Goal: Task Accomplishment & Management: Manage account settings

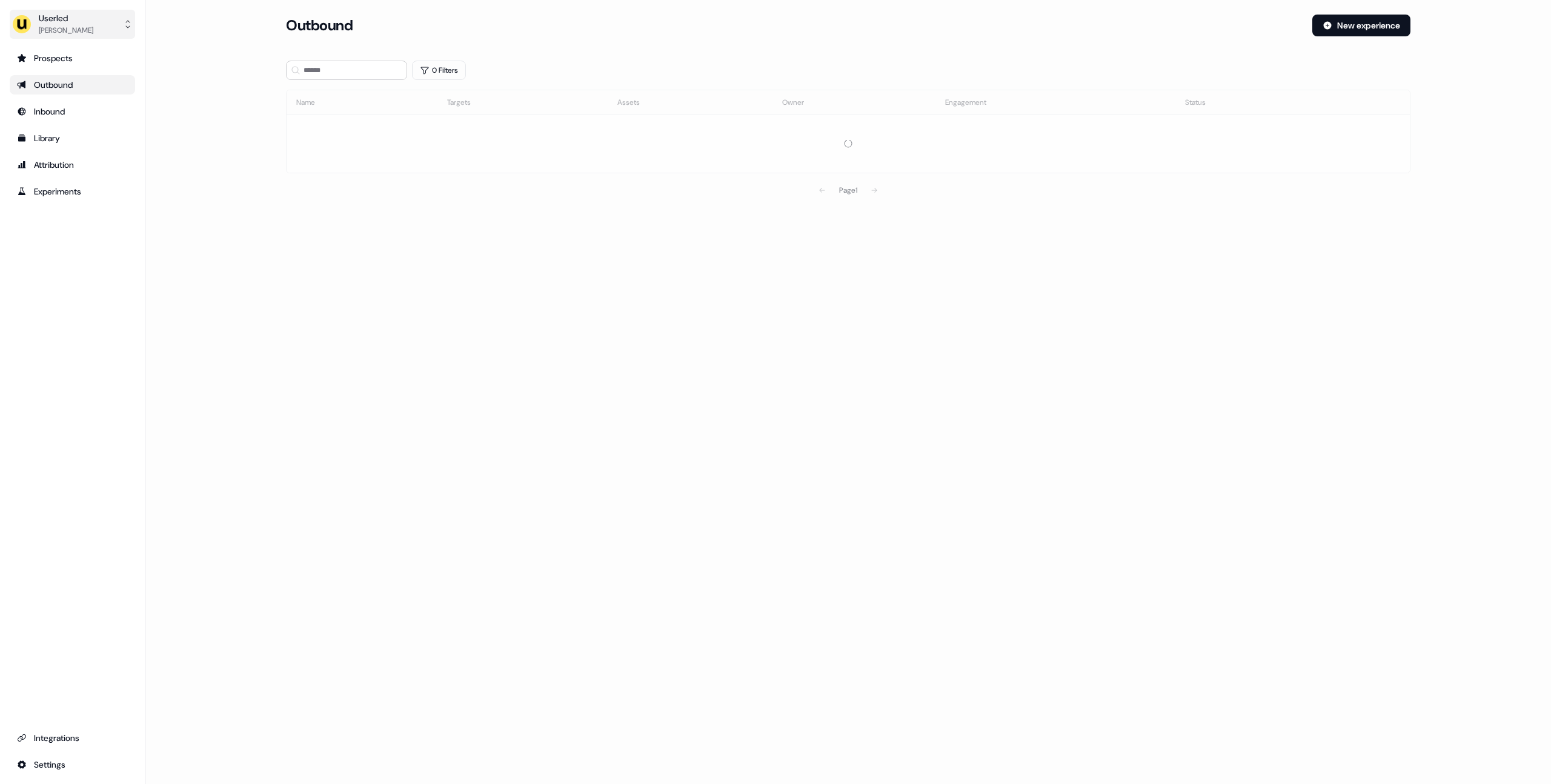
click at [70, 29] on div "[PERSON_NAME]" at bounding box center [66, 30] width 54 height 12
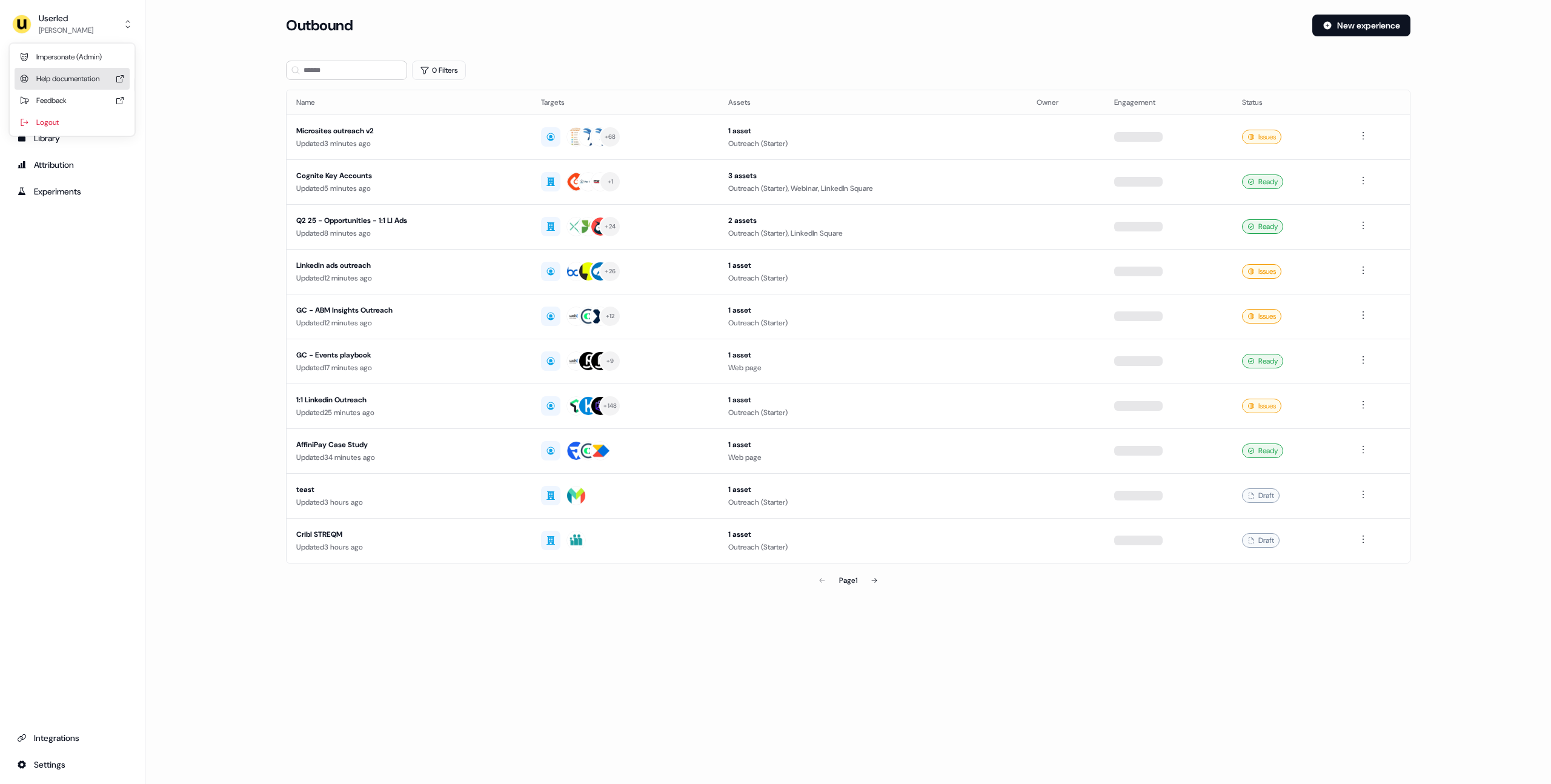
click at [85, 61] on div "Impersonate (Admin)" at bounding box center [72, 57] width 115 height 22
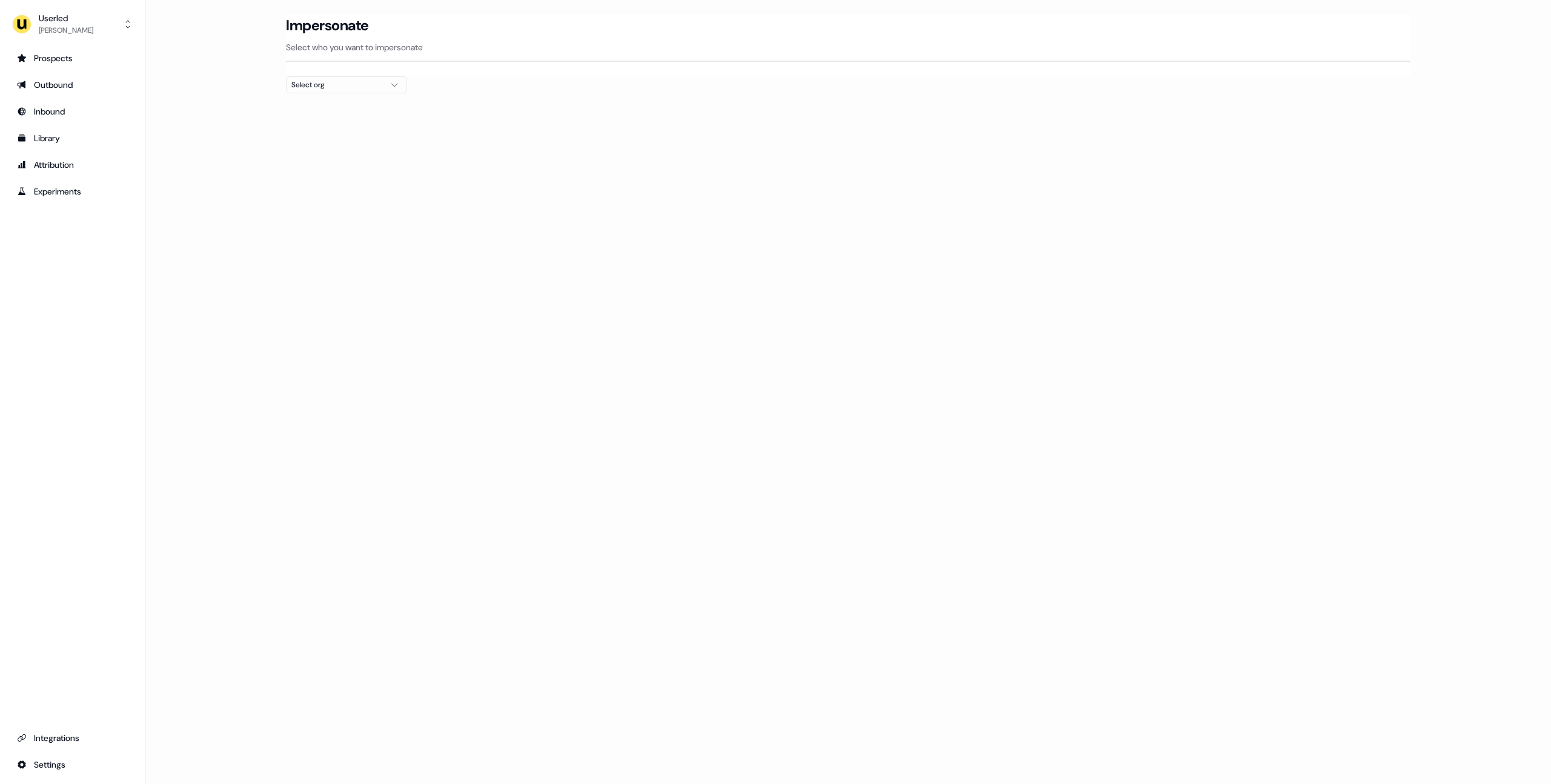
click at [349, 81] on div "Select org" at bounding box center [337, 85] width 91 height 12
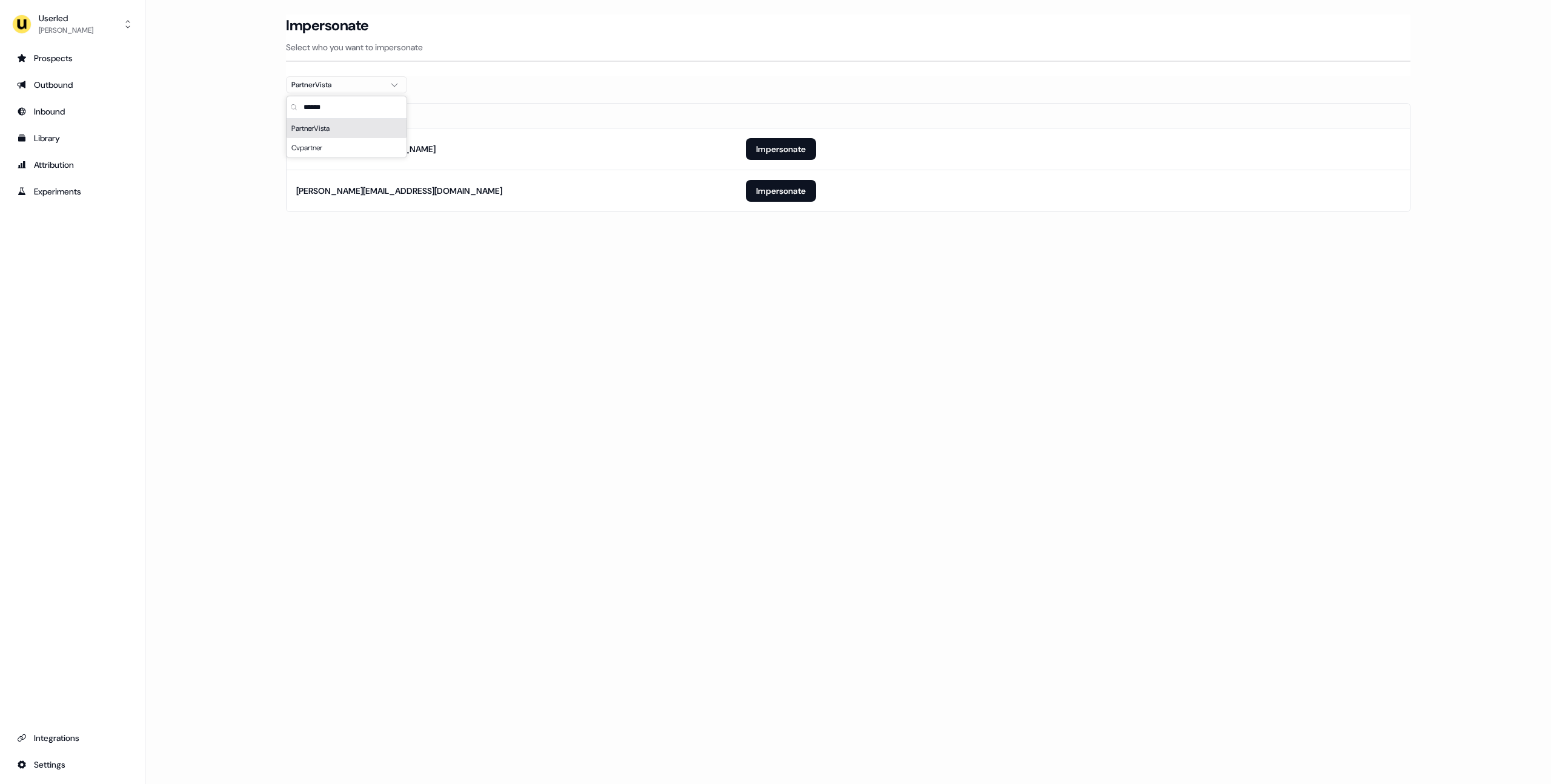
type input "******"
drag, startPoint x: 531, startPoint y: 236, endPoint x: 543, endPoint y: 233, distance: 12.4
click at [532, 236] on section "Loading... Impersonate Select who you want to impersonate PartnerVista Email [E…" at bounding box center [848, 130] width 1163 height 231
click at [796, 140] on button "Impersonate" at bounding box center [781, 149] width 70 height 22
